Goal: Task Accomplishment & Management: Complete application form

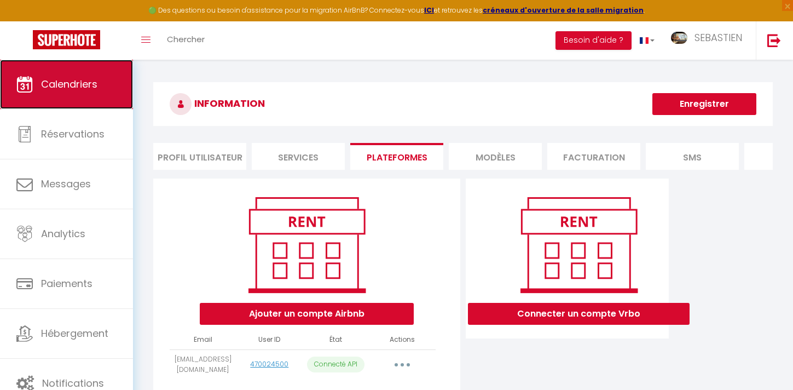
click at [92, 83] on span "Calendriers" at bounding box center [69, 84] width 56 height 14
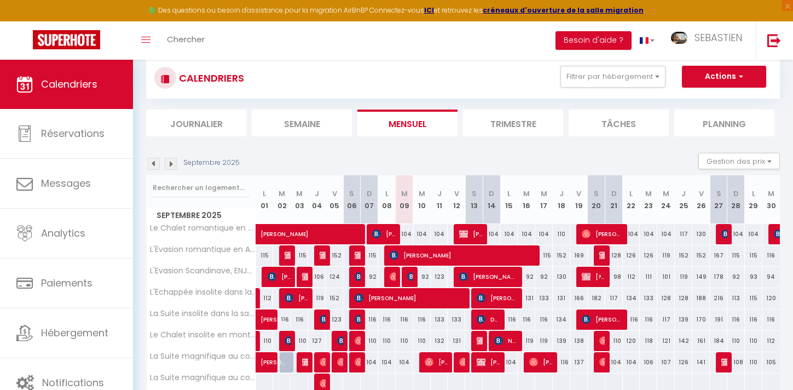
scroll to position [34, 0]
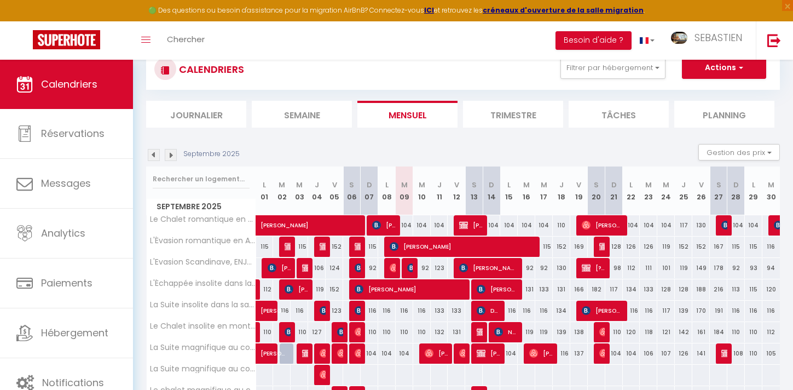
click at [175, 152] on img at bounding box center [171, 155] width 12 height 12
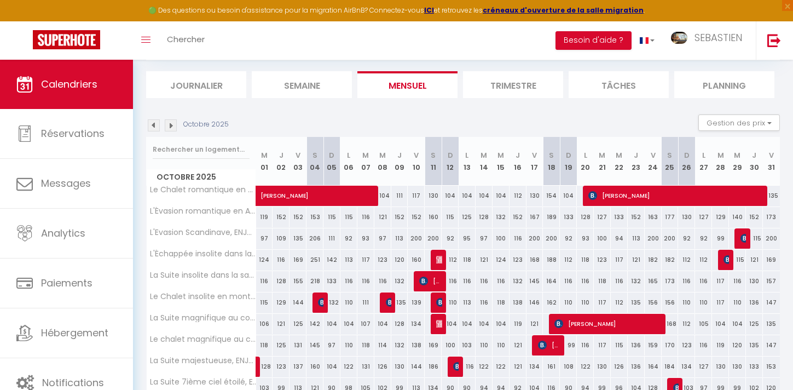
scroll to position [65, 0]
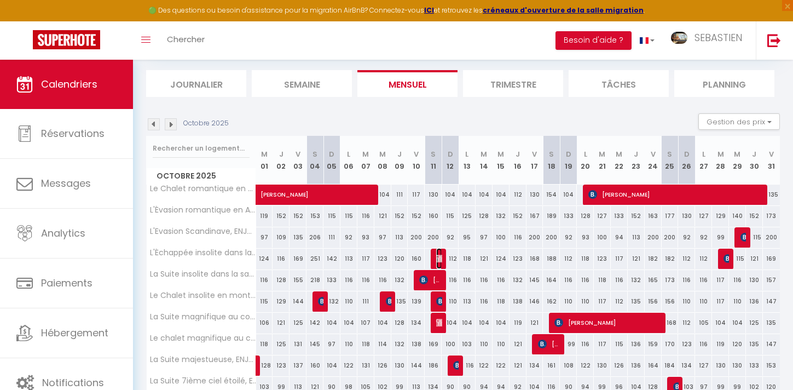
click at [441, 257] on img at bounding box center [440, 258] width 9 height 9
select select "OK"
select select "KO"
select select "0"
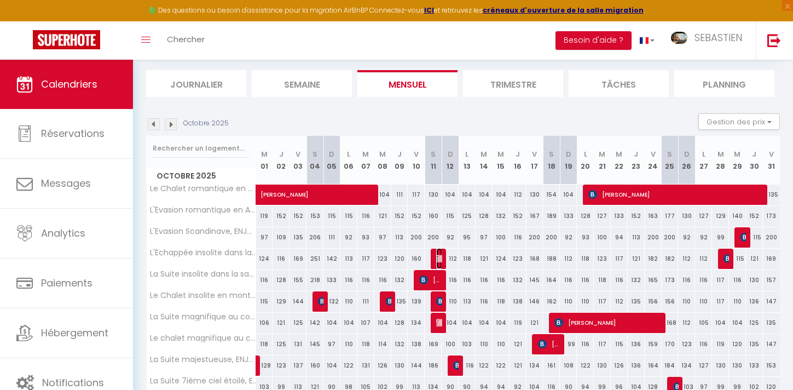
select select "1"
select select
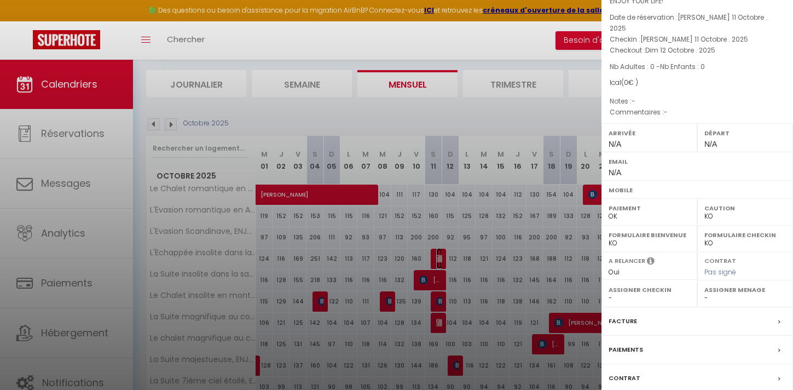
scroll to position [121, 0]
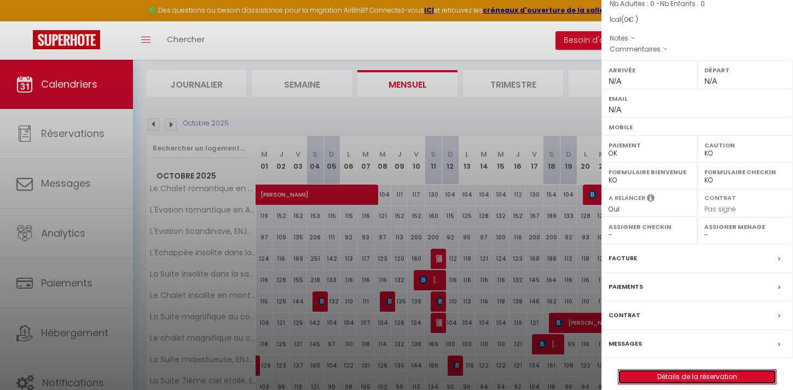
click at [721, 369] on link "Détails de la réservation" at bounding box center [697, 376] width 158 height 14
select select
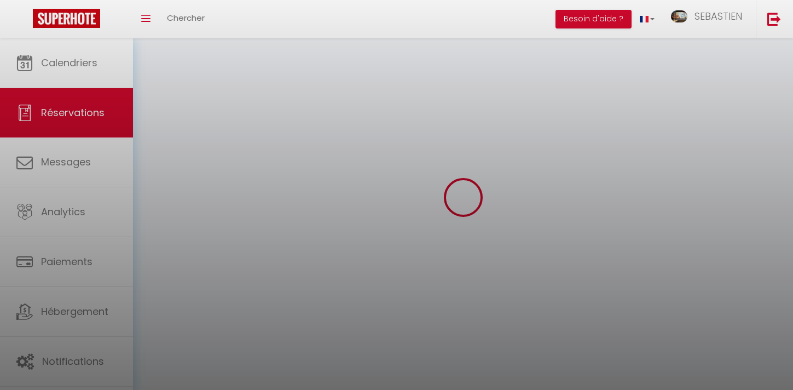
select select
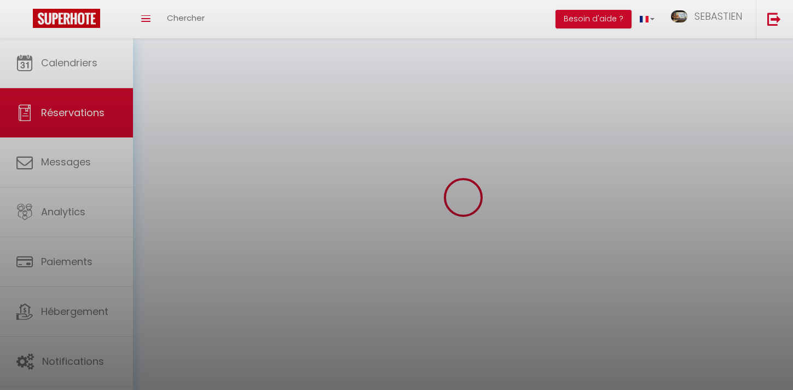
select select
checkbox input "false"
select select
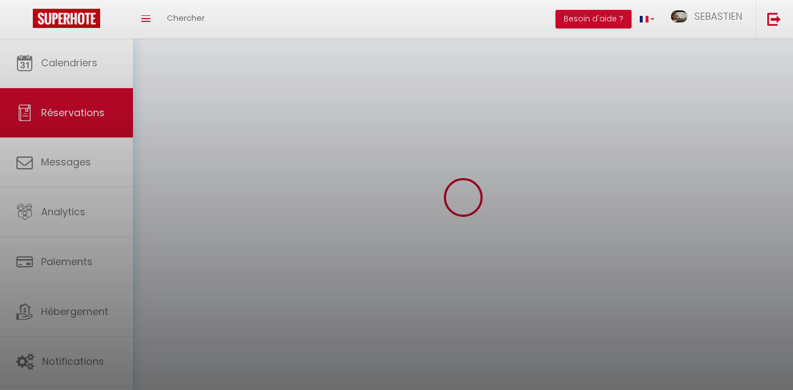
select select
checkbox input "false"
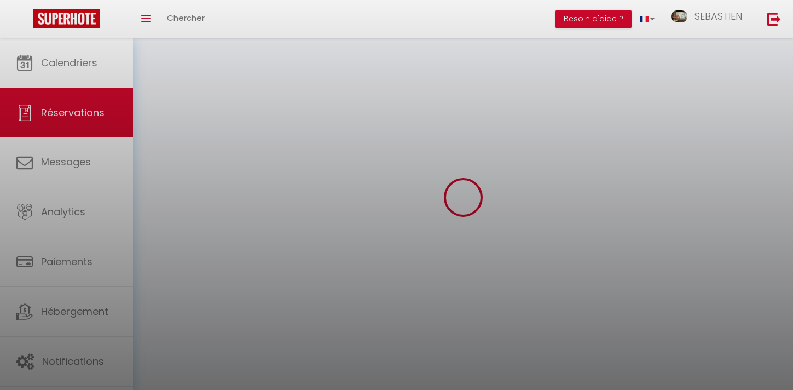
select select
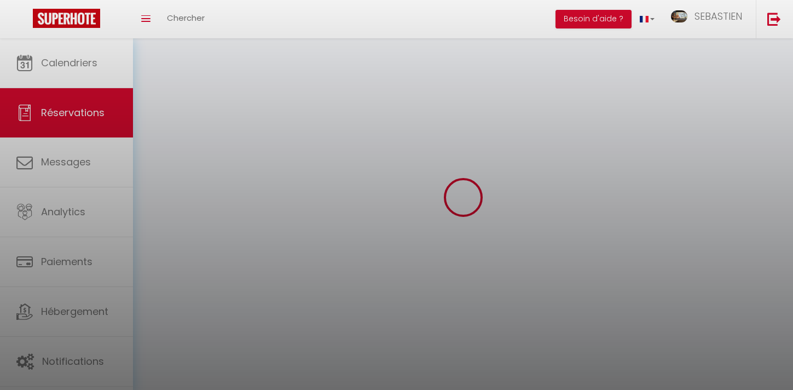
checkbox input "false"
select select
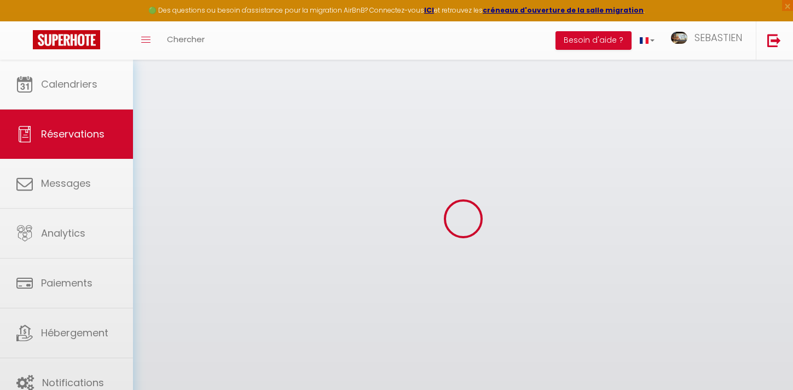
select select
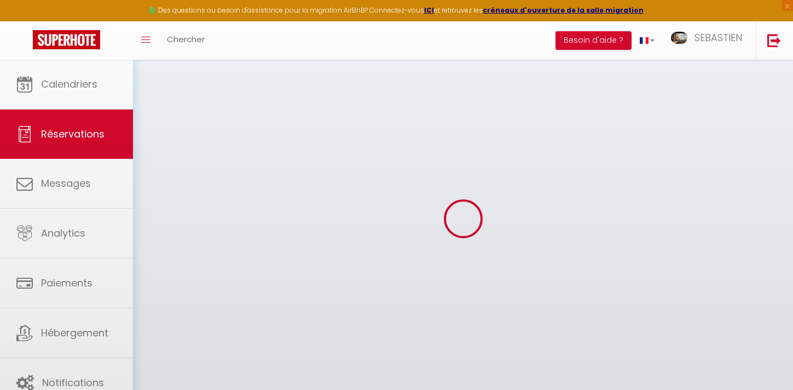
select select
checkbox input "false"
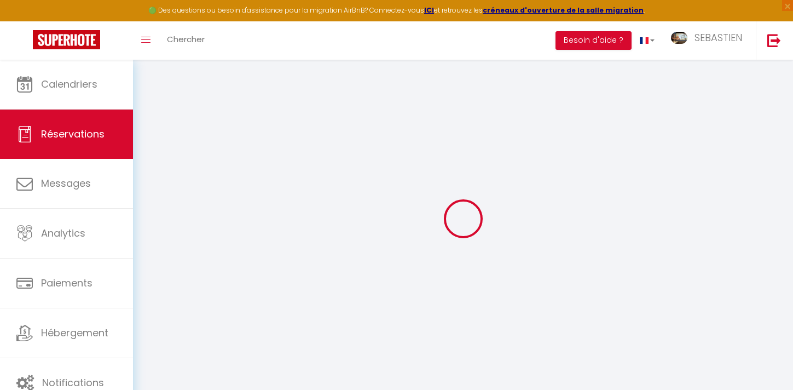
type input "Booking"
type input "#133811"
select select
select select "36865"
select select "1"
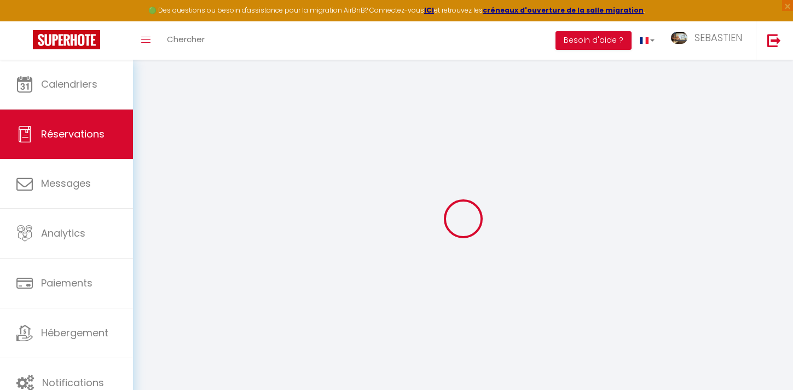
type input "[PERSON_NAME] 11 Octobre 2025"
select select
type input "Dim 12 Octobre 2025"
select select
type input "0"
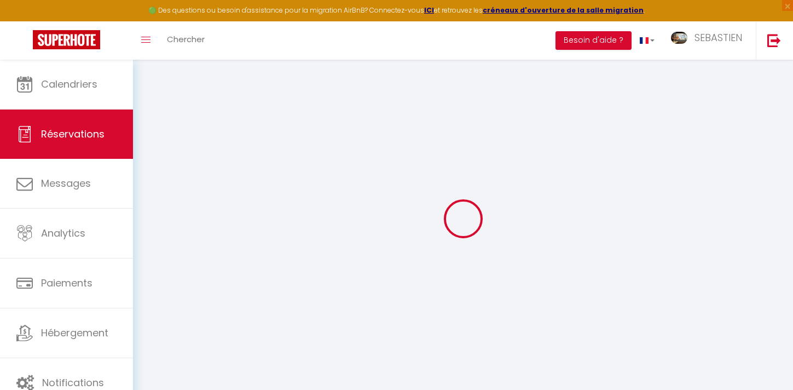
select select "12"
select select
checkbox input "false"
type input "0"
select select "73"
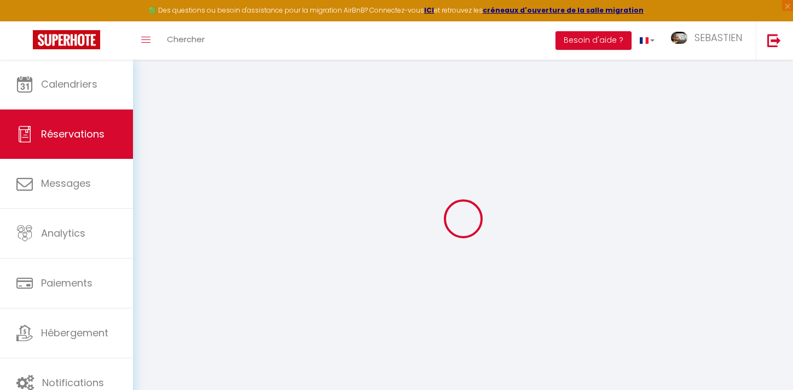
type input "0"
select select
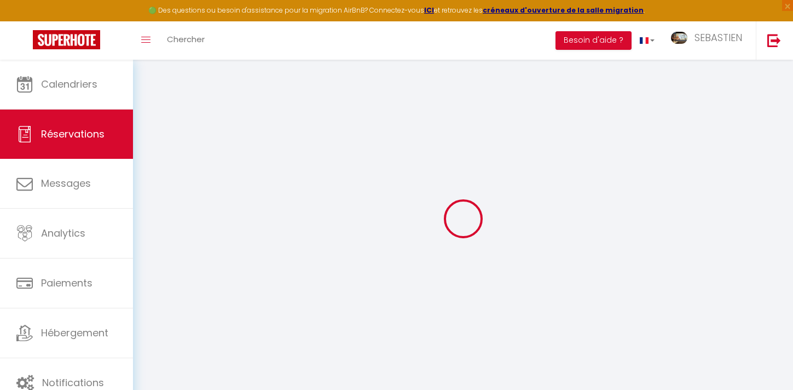
select select
select select "14"
checkbox input "false"
select select
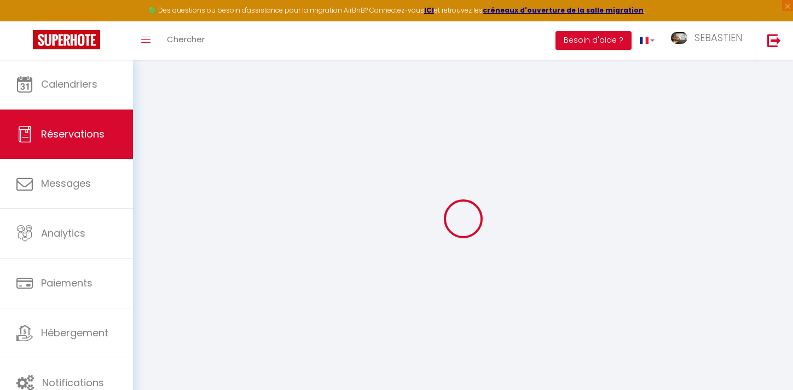
select select
checkbox input "false"
select select
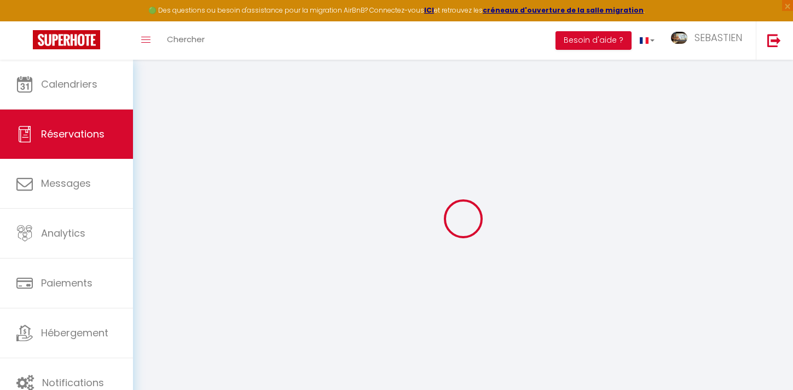
checkbox input "false"
select select
checkbox input "false"
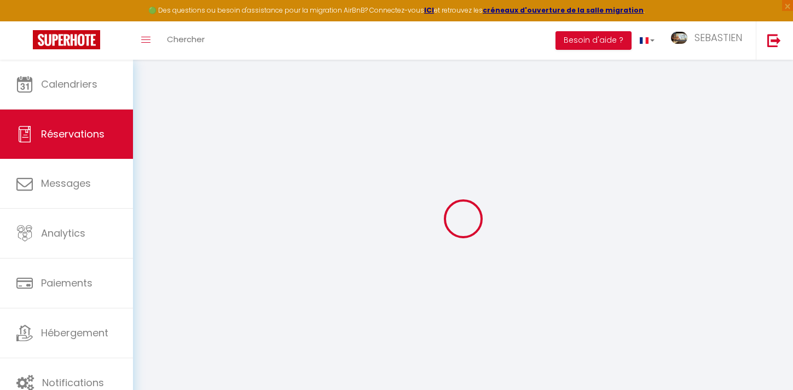
select select
checkbox input "false"
select select
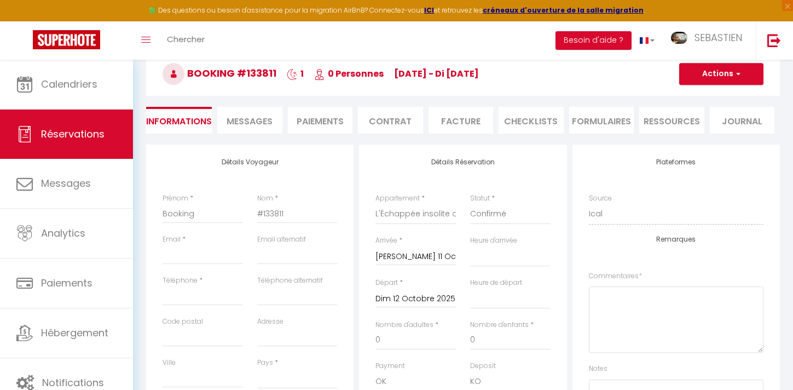
scroll to position [60, 0]
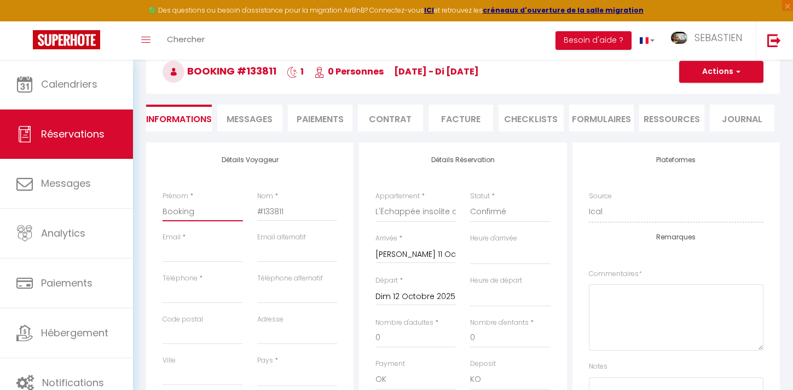
drag, startPoint x: 202, startPoint y: 217, endPoint x: 158, endPoint y: 215, distance: 44.9
click at [158, 215] on div "Prénom * Booking" at bounding box center [202, 211] width 95 height 41
type input "S"
select select
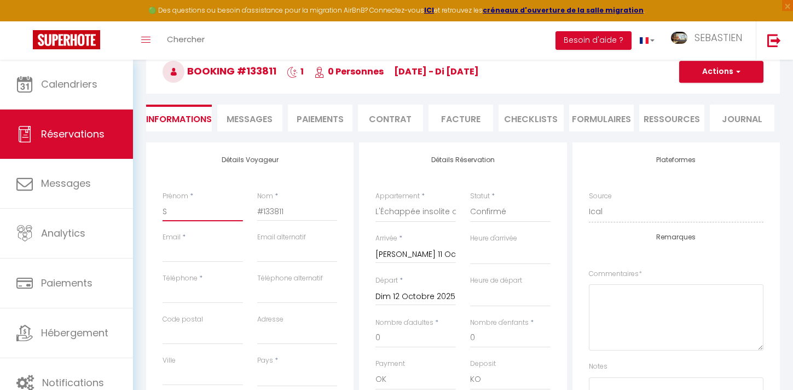
select select
checkbox input "false"
type input "Sa"
select select
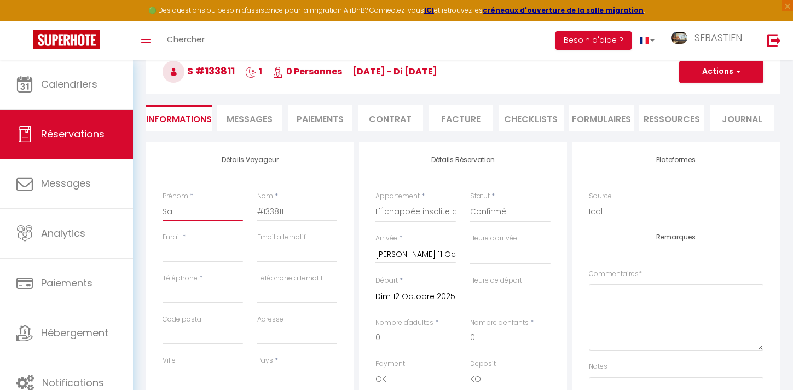
select select
checkbox input "false"
type input "Sal"
select select
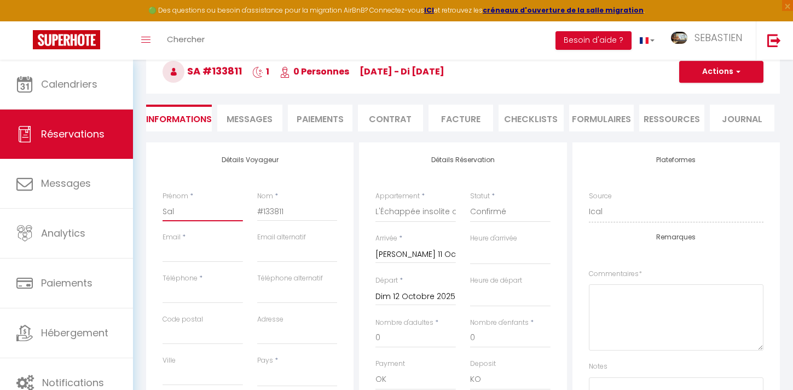
select select
checkbox input "false"
type input "[PERSON_NAME]"
select select
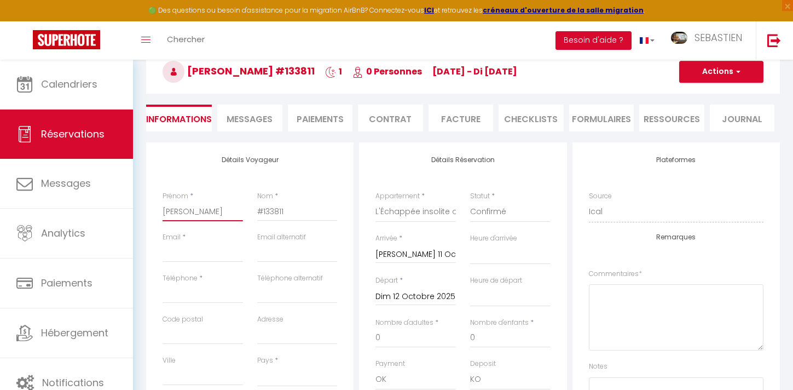
select select
checkbox input "false"
type input "Salom"
select select
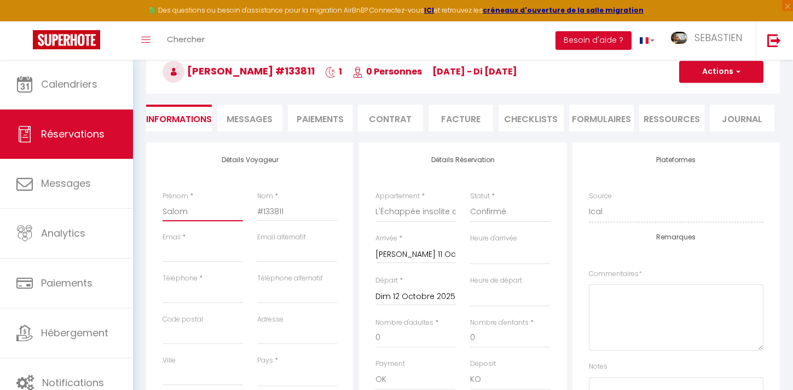
select select
checkbox input "false"
type input "[PERSON_NAME]"
select select
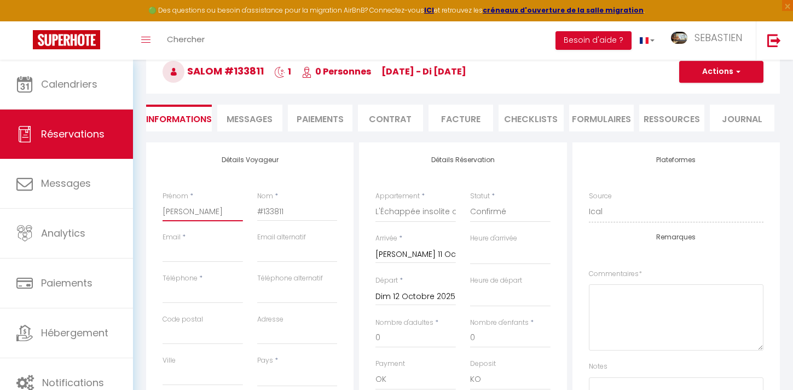
select select
checkbox input "false"
type input "[PERSON_NAME]"
select select
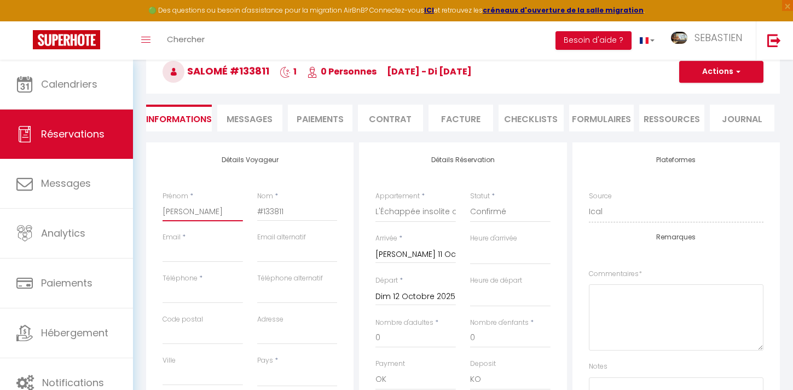
select select
checkbox input "false"
type input "[PERSON_NAME]"
drag, startPoint x: 294, startPoint y: 216, endPoint x: 253, endPoint y: 211, distance: 41.8
click at [253, 211] on div "Nom * #133811" at bounding box center [297, 211] width 95 height 41
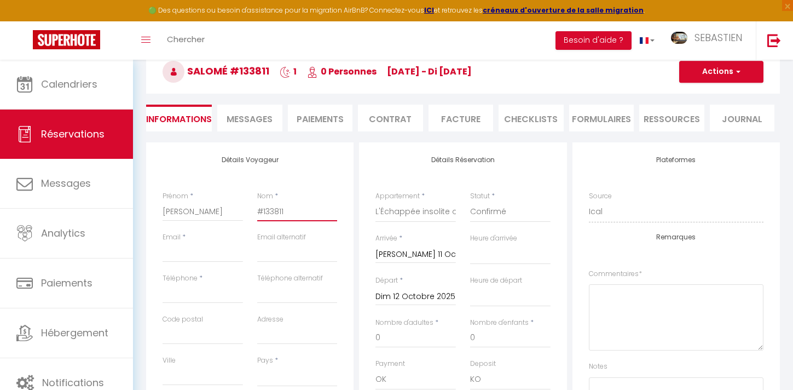
type input "D"
select select
checkbox input "false"
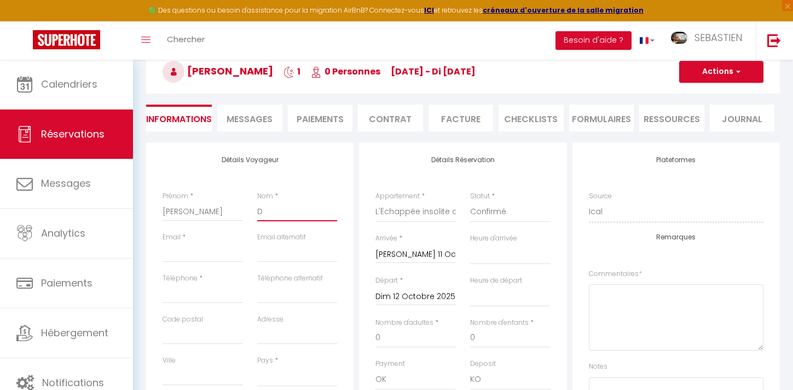
type input "De"
select select
checkbox input "false"
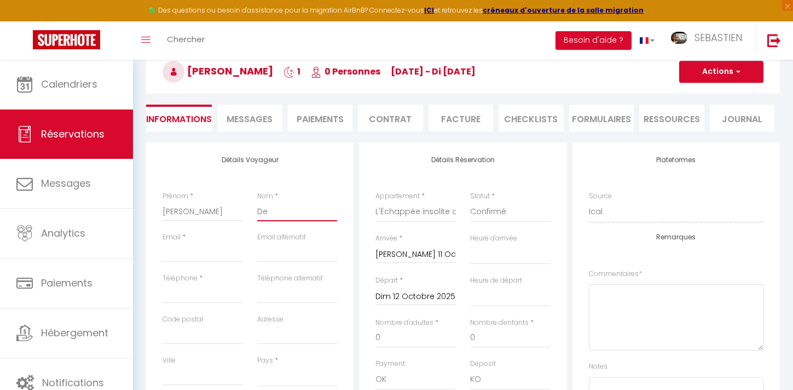
type input "Deg"
select select
checkbox input "false"
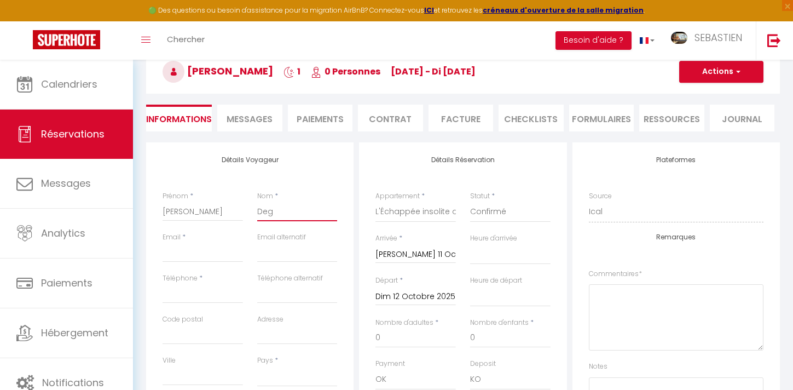
type input "Dego"
select select
checkbox input "false"
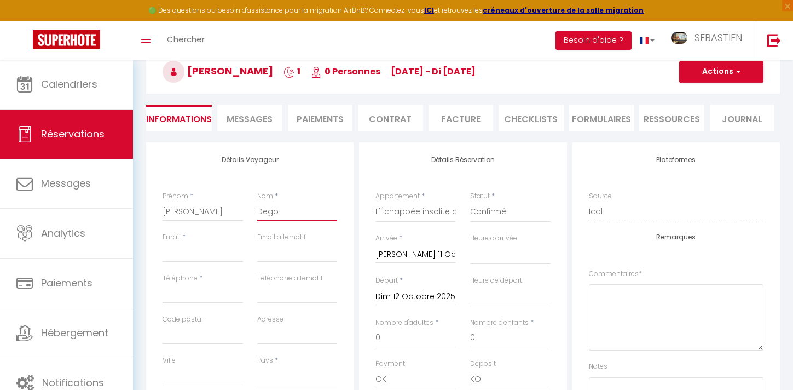
type input "Degou"
select select
checkbox input "false"
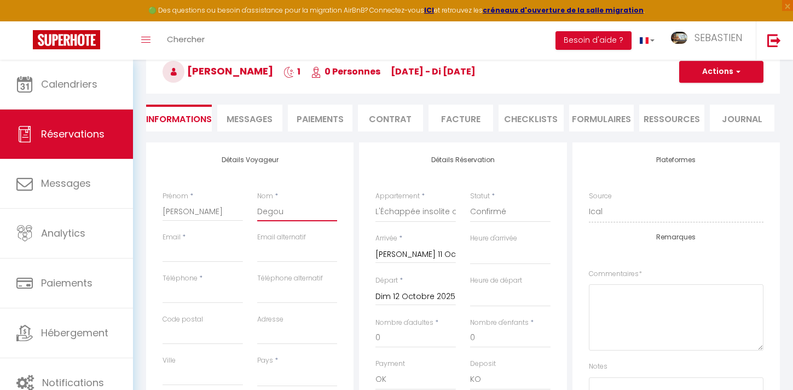
type input "Degoum"
select select
checkbox input "false"
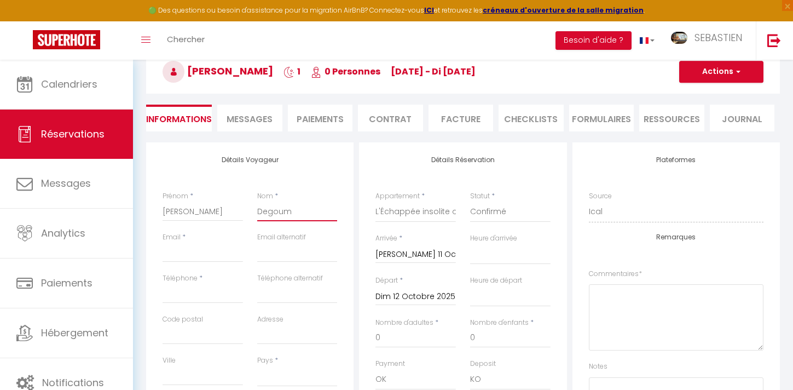
type input "Degoumo"
select select
checkbox input "false"
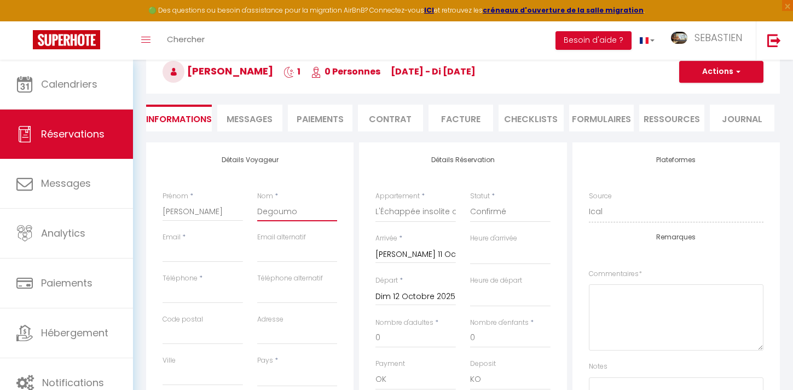
type input "Degoumoi"
select select
checkbox input "false"
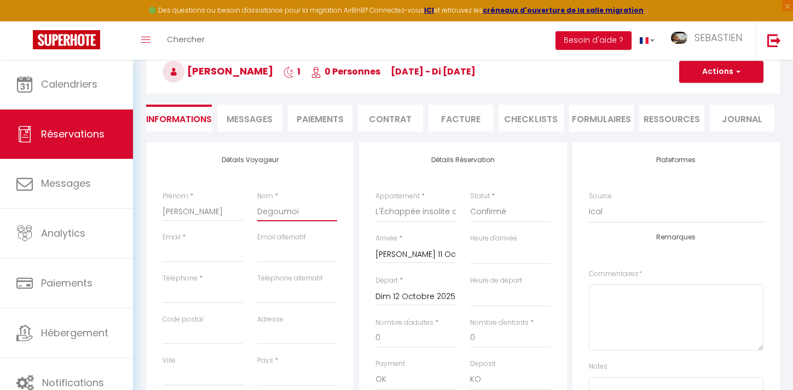
type input "Degoumois"
select select
checkbox input "false"
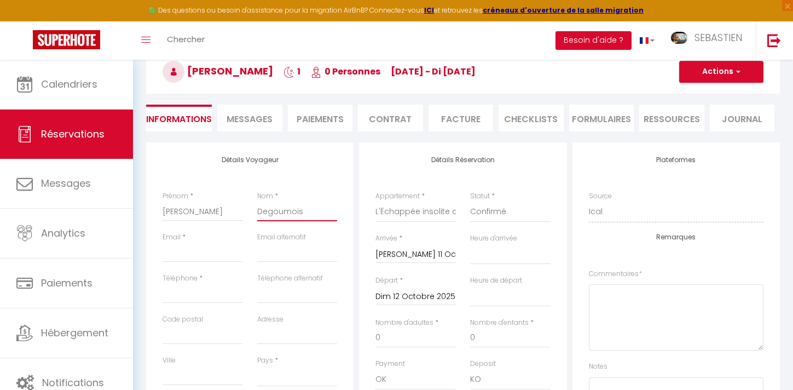
type input "Degoumois"
click at [195, 259] on input "Email client" at bounding box center [203, 252] width 80 height 20
type input "[EMAIL_ADDRESS][DOMAIN_NAME]"
select select
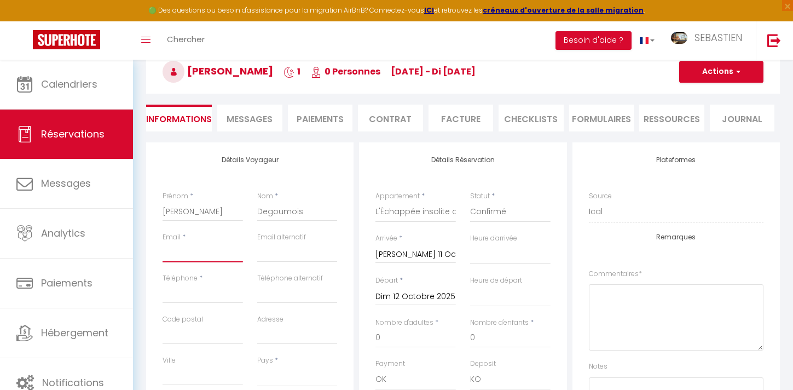
select select
checkbox input "false"
select select
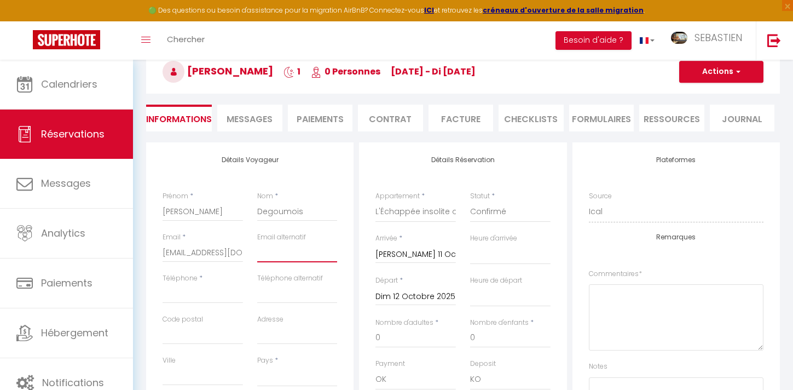
checkbox input "false"
type input "[EMAIL_ADDRESS][DOMAIN_NAME]"
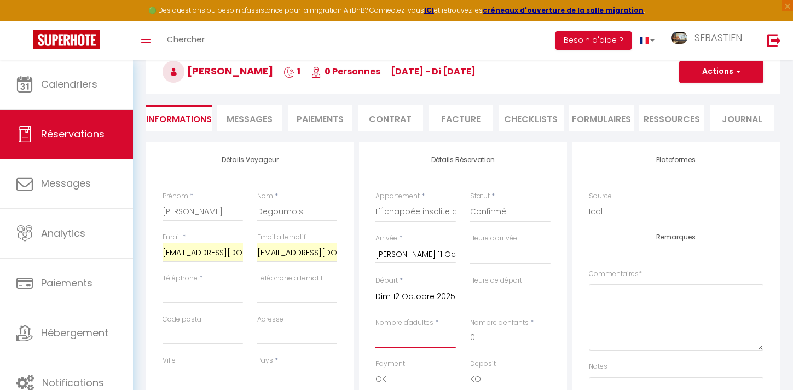
select select
checkbox input "false"
select select
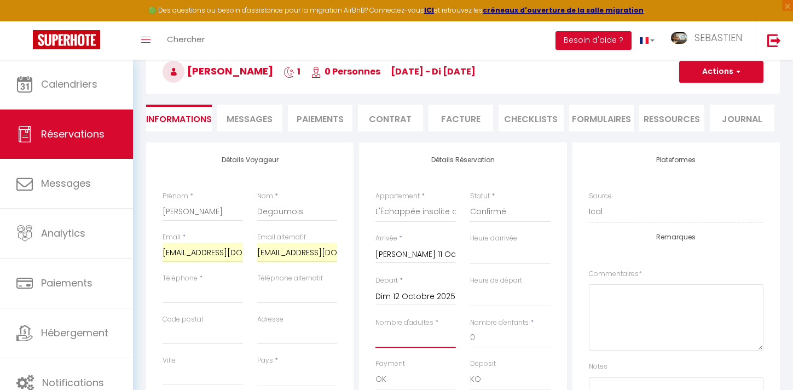
select select
checkbox input "false"
type input "[PERSON_NAME]"
select select
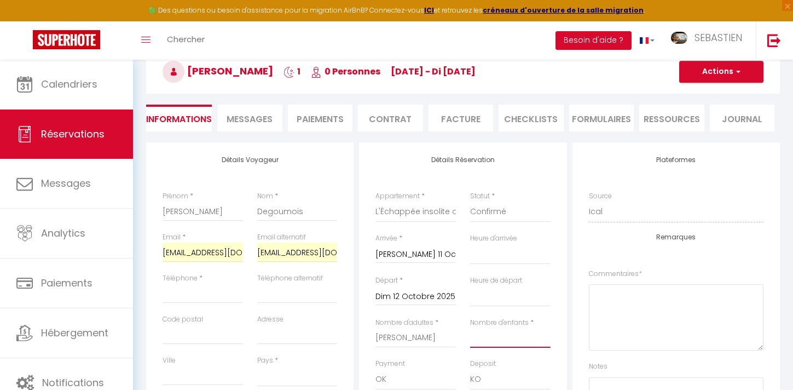
select select
checkbox input "false"
select select
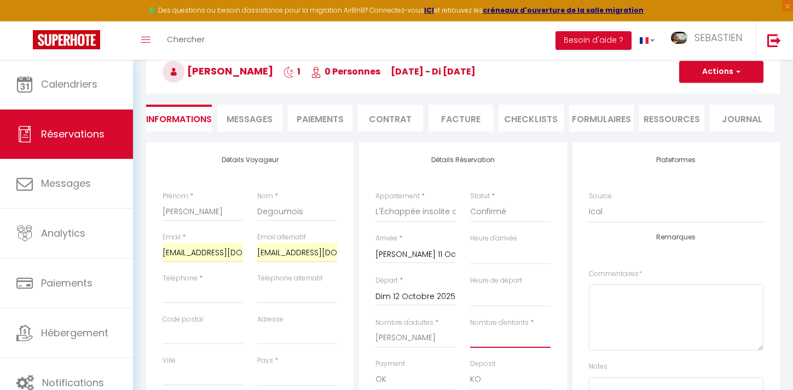
select select
checkbox input "false"
type input "[PERSON_NAME]"
select select
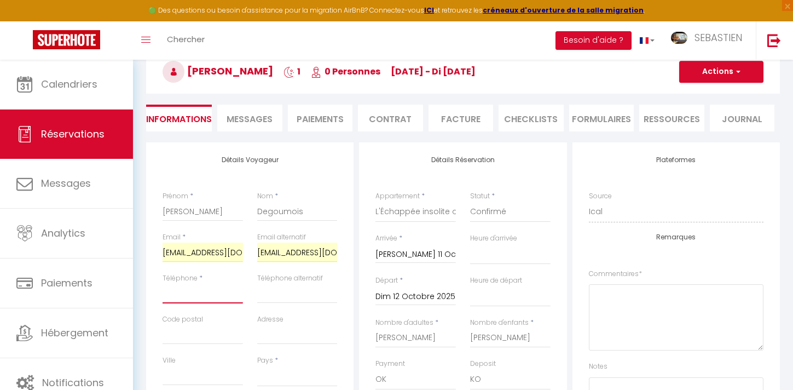
select select
checkbox input "false"
type input "0616995869"
select select
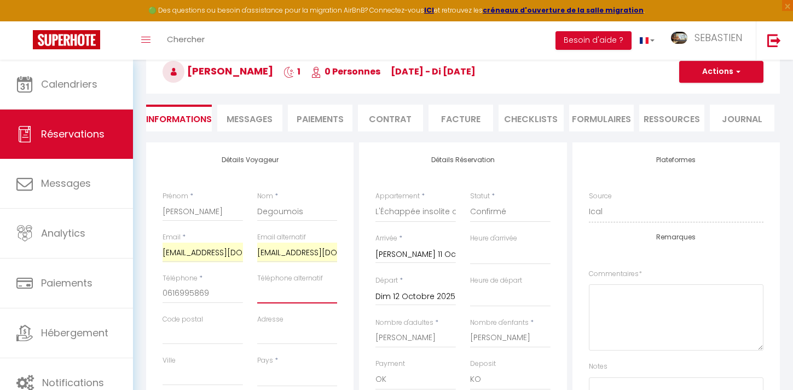
select select
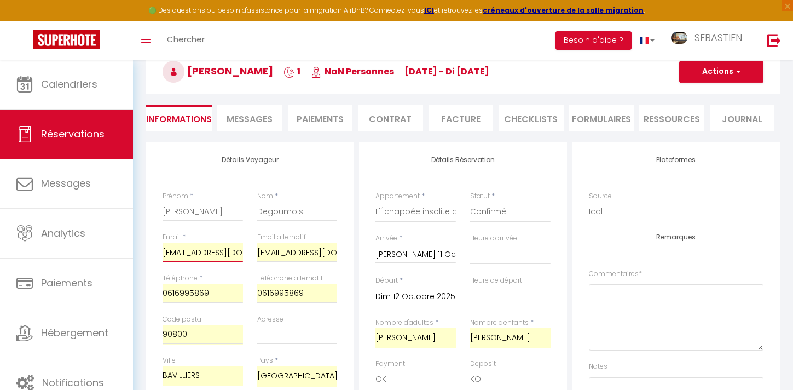
click at [222, 257] on input "[EMAIL_ADDRESS][DOMAIN_NAME]" at bounding box center [203, 252] width 80 height 20
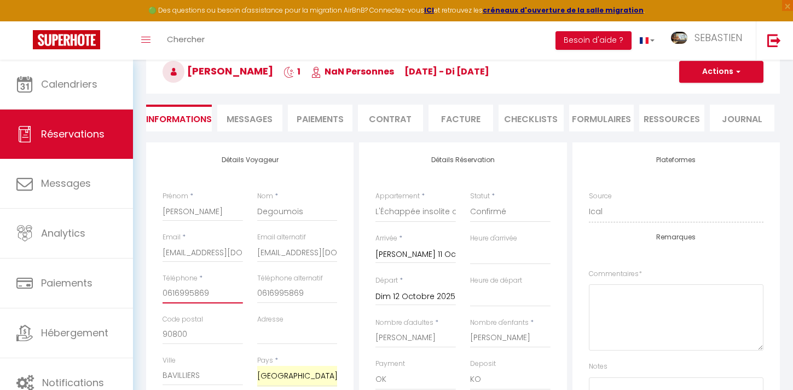
drag, startPoint x: 220, startPoint y: 294, endPoint x: 157, endPoint y: 294, distance: 63.5
click at [157, 294] on div "Téléphone * [PHONE_NUMBER]" at bounding box center [202, 293] width 95 height 41
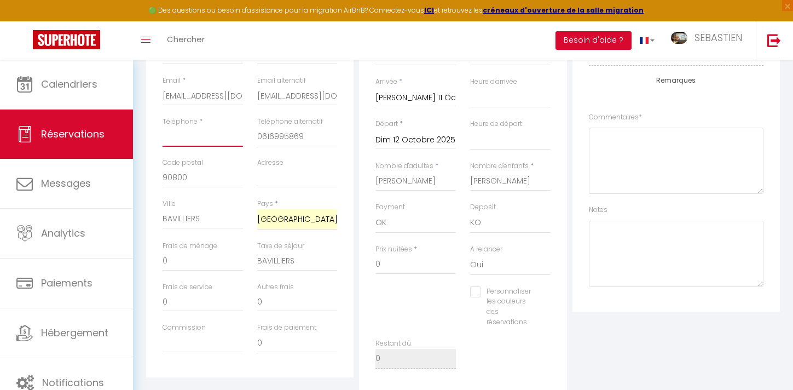
scroll to position [218, 0]
drag, startPoint x: 303, startPoint y: 259, endPoint x: 257, endPoint y: 259, distance: 46.0
click at [257, 259] on input "BAVILLIERS" at bounding box center [297, 260] width 80 height 20
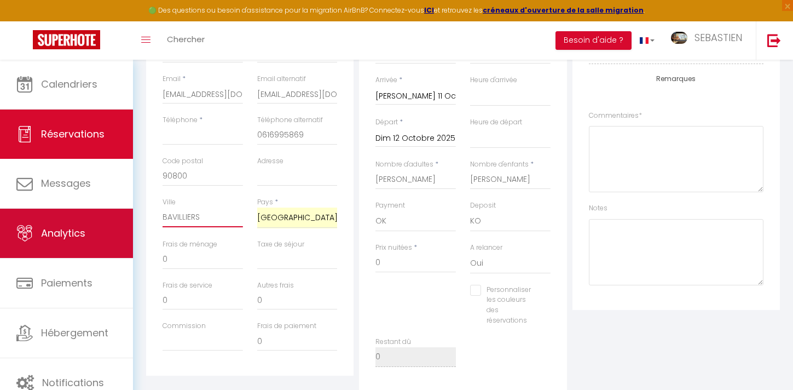
drag, startPoint x: 201, startPoint y: 218, endPoint x: 120, endPoint y: 219, distance: 81.6
click at [119, 219] on div "🟢 Des questions ou besoin d'assistance pour la migration AirBnB? Connectez-vous…" at bounding box center [396, 228] width 793 height 774
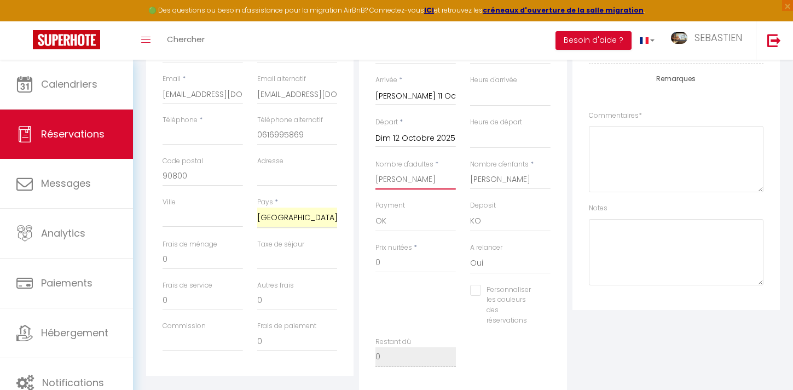
drag, startPoint x: 426, startPoint y: 176, endPoint x: 369, endPoint y: 174, distance: 57.0
click at [369, 174] on div "Nombre d'adultes * [PERSON_NAME]" at bounding box center [415, 179] width 95 height 41
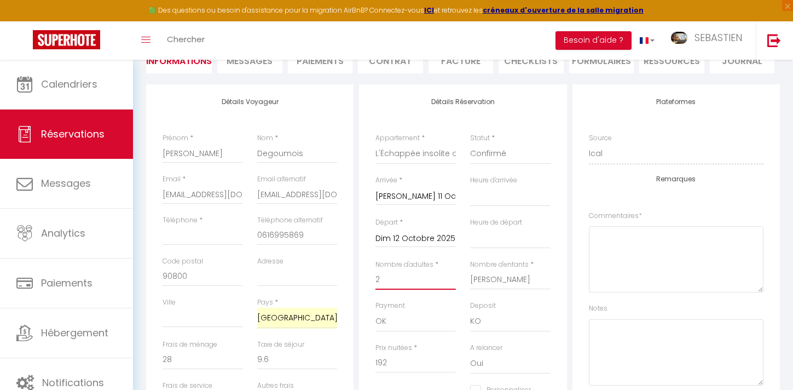
scroll to position [117, 0]
click at [482, 320] on select "OK KO" at bounding box center [510, 322] width 80 height 21
click at [470, 312] on select "OK KO" at bounding box center [510, 322] width 80 height 21
click at [398, 363] on input "192" at bounding box center [415, 364] width 80 height 20
click at [291, 364] on input "0" at bounding box center [297, 361] width 80 height 20
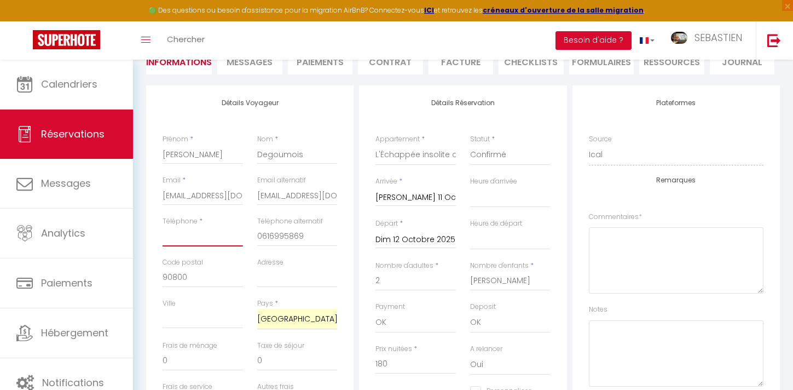
click at [181, 234] on input "Téléphone" at bounding box center [203, 237] width 80 height 20
